Goal: Task Accomplishment & Management: Manage account settings

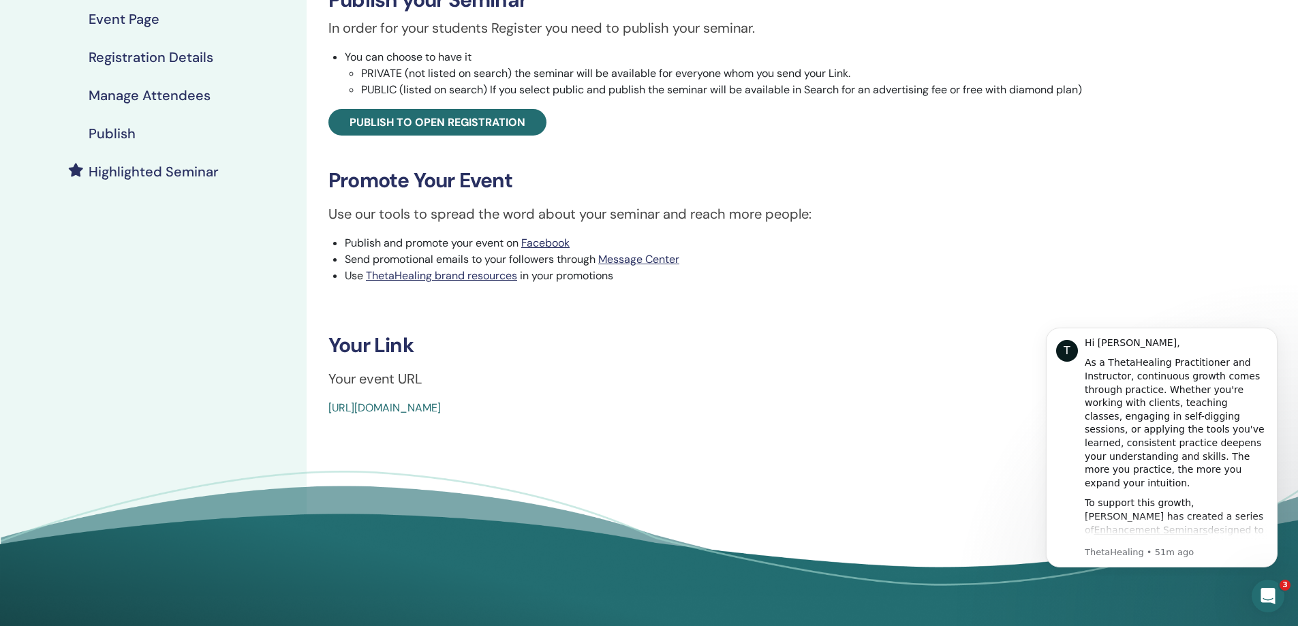
scroll to position [240, 0]
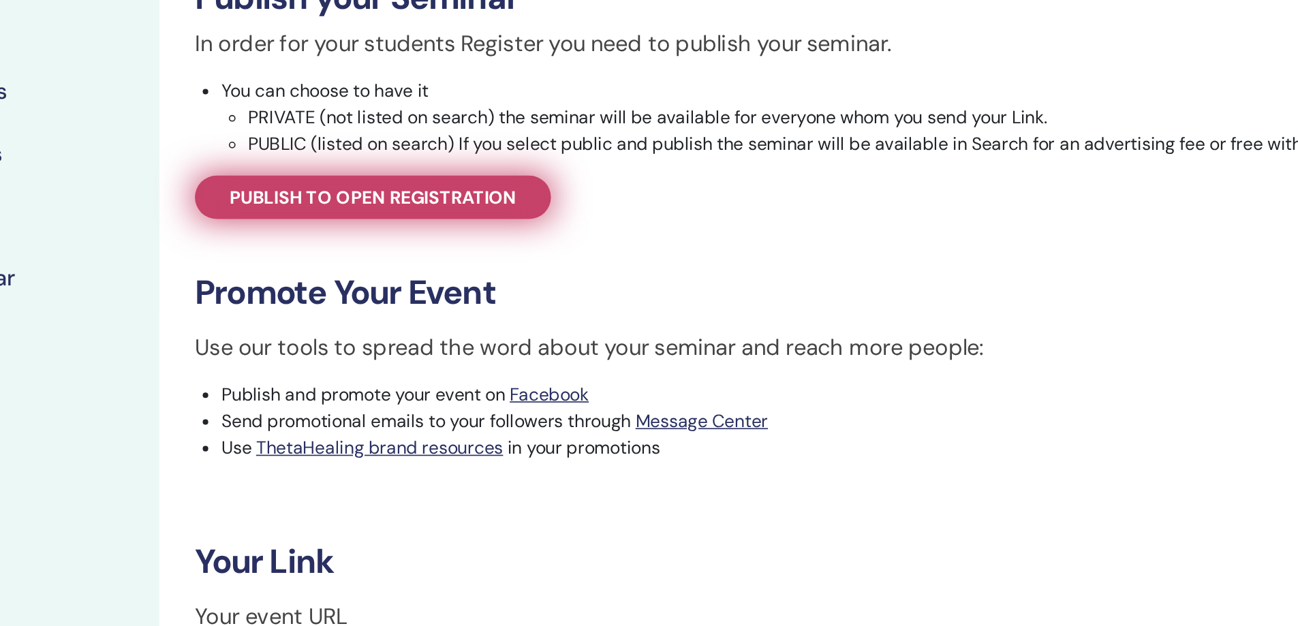
click at [451, 119] on span "Publish to open registration" at bounding box center [437, 121] width 176 height 14
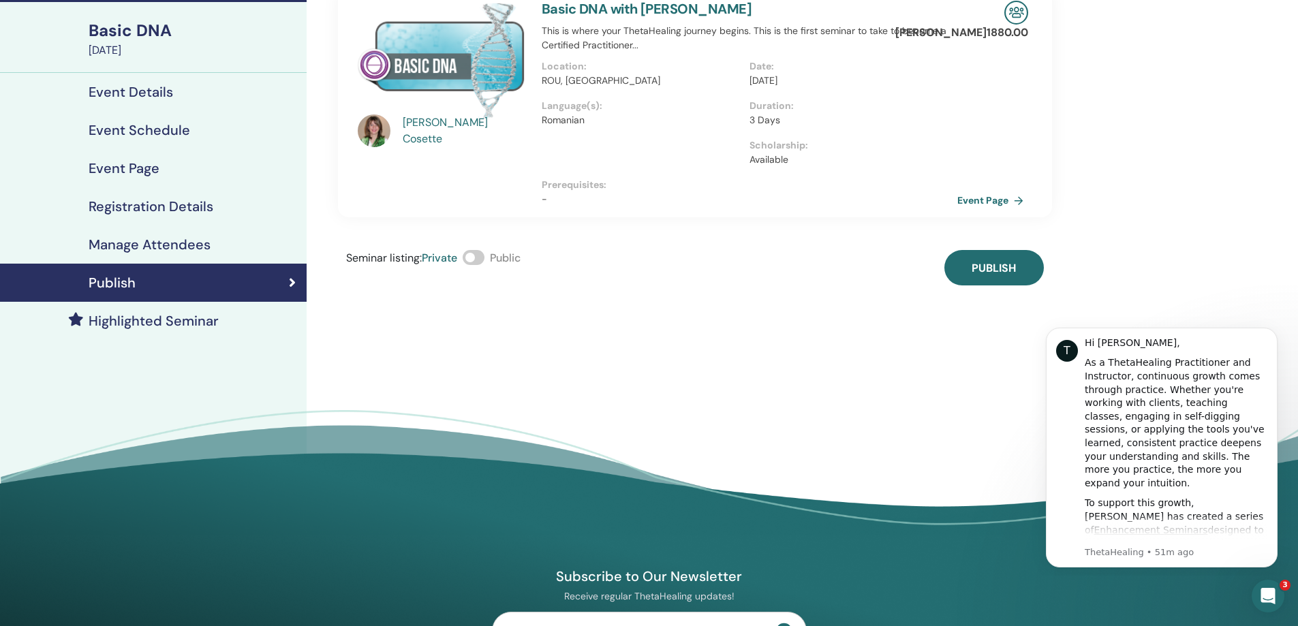
scroll to position [23, 0]
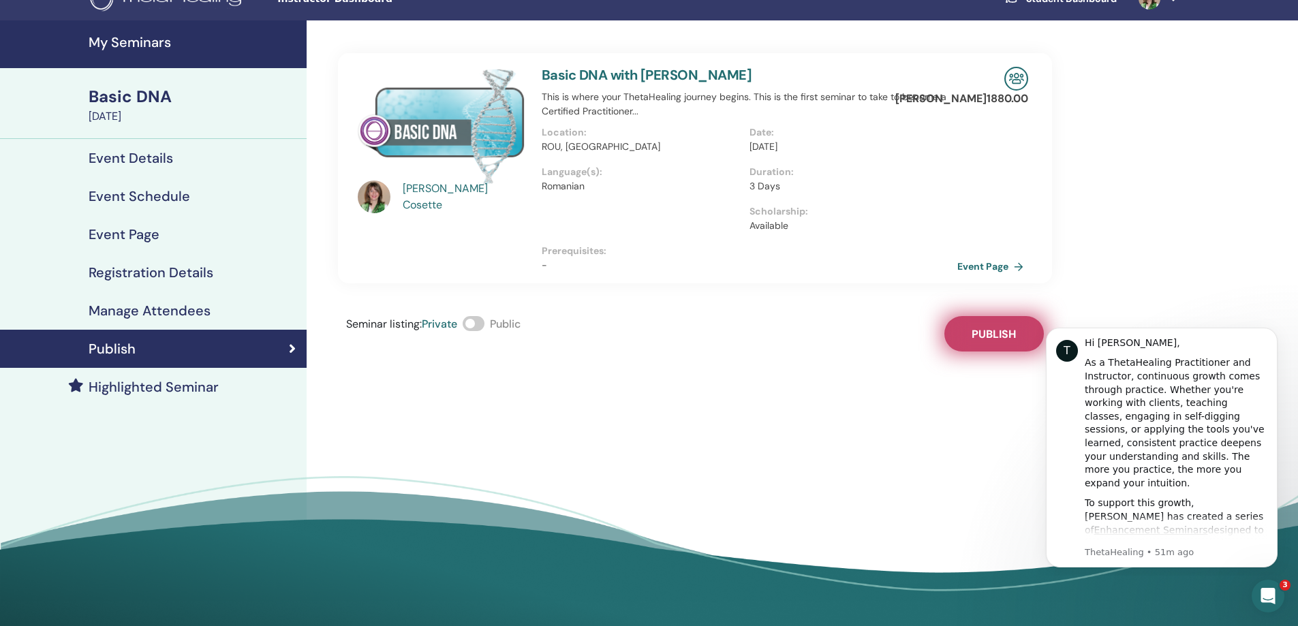
click at [1014, 340] on span "Publish" at bounding box center [993, 334] width 44 height 14
click at [991, 264] on link "Event Page" at bounding box center [995, 266] width 72 height 20
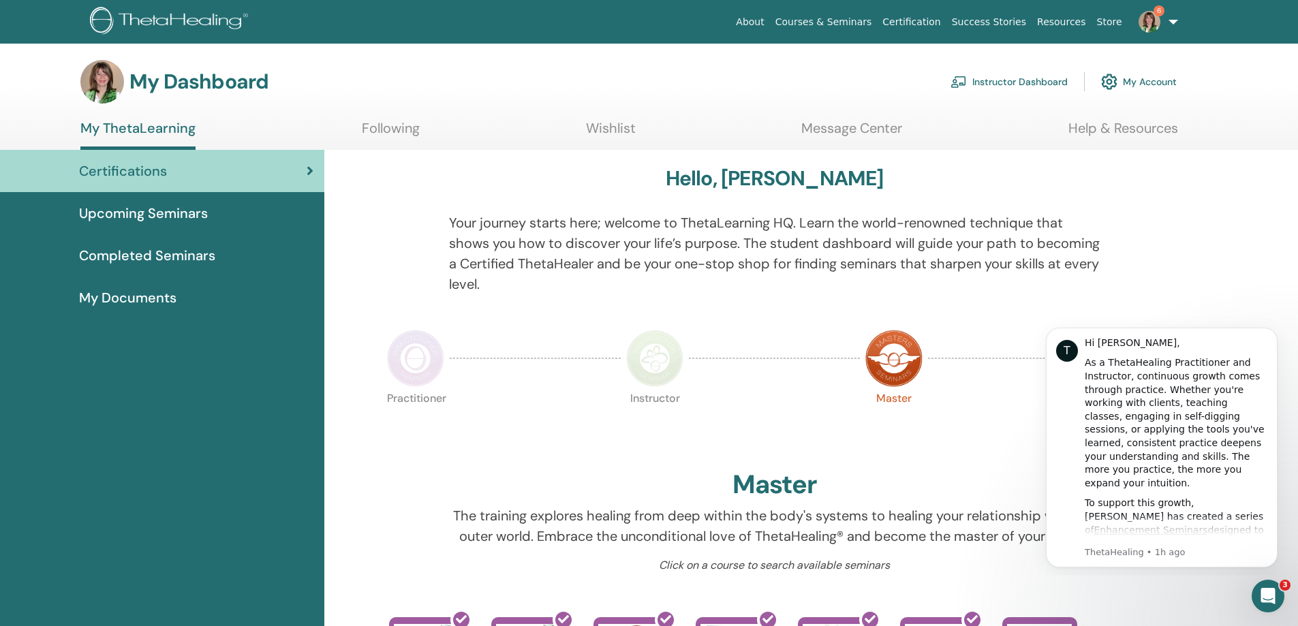
click at [983, 79] on link "Instructor Dashboard" at bounding box center [1008, 82] width 117 height 30
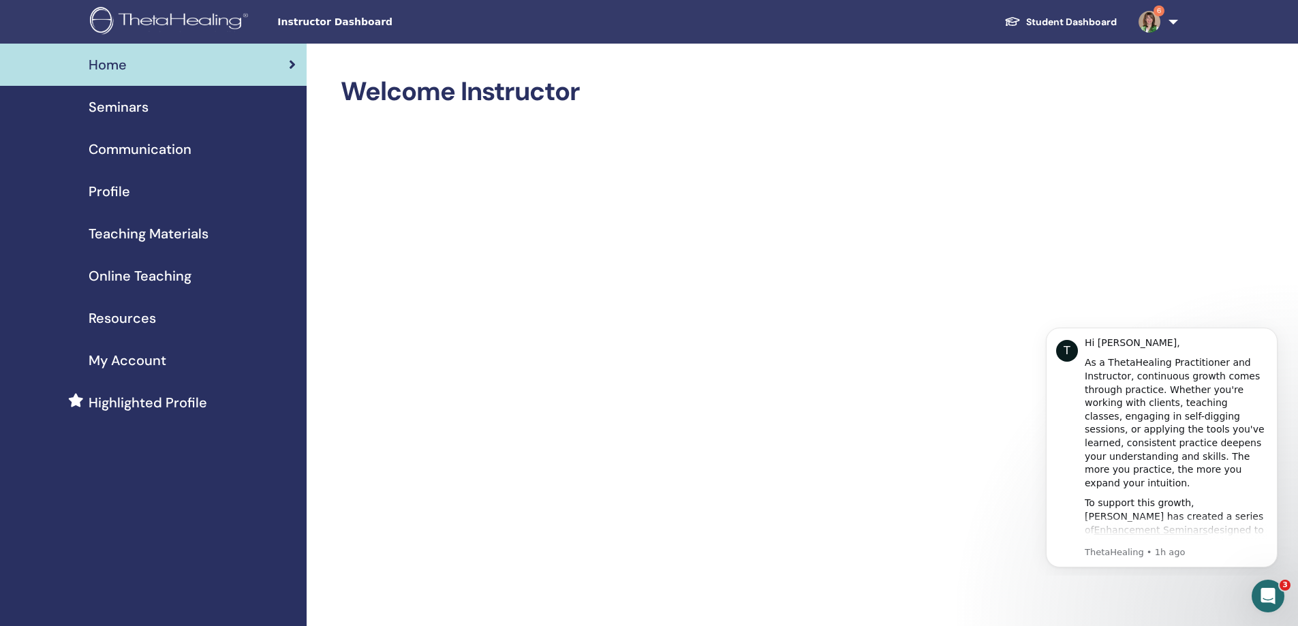
click at [119, 108] on span "Seminars" at bounding box center [119, 107] width 60 height 20
